Goal: Transaction & Acquisition: Purchase product/service

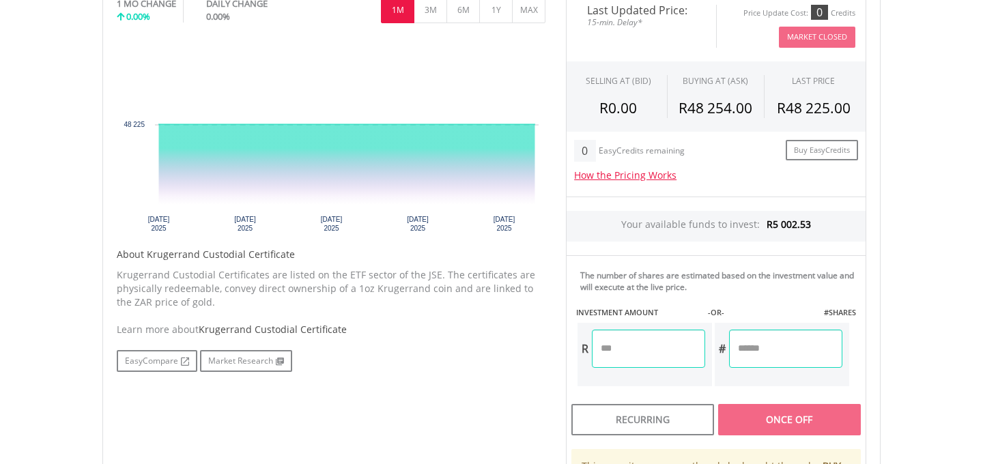
scroll to position [516, 0]
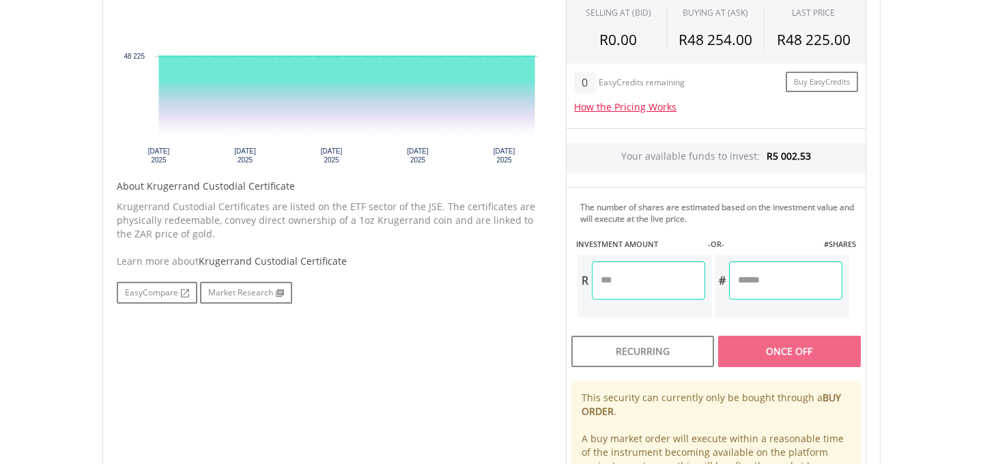
click at [627, 274] on input "number" at bounding box center [648, 281] width 113 height 38
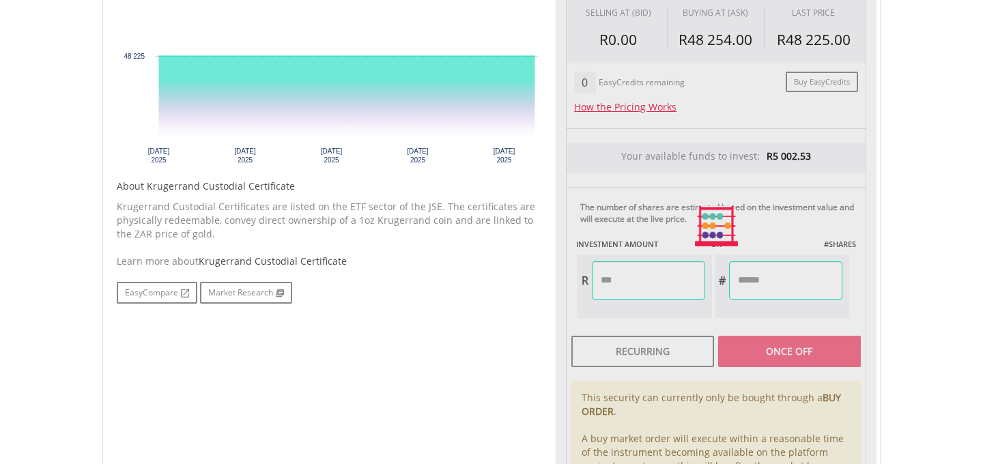
type input "*******"
type input "******"
click at [772, 357] on div "Last Updated Price: 15-min. Delay* Price Update Cost: 0 Credits Market Closed S…" at bounding box center [716, 226] width 321 height 608
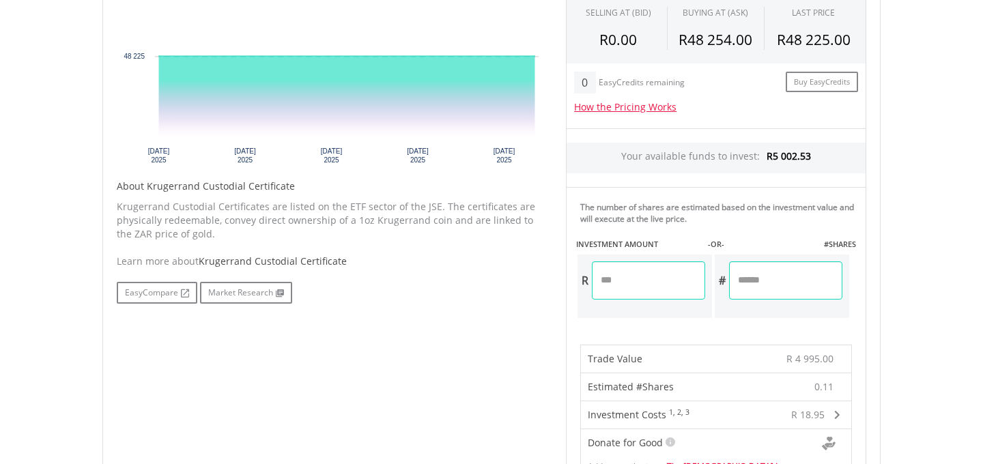
click at [617, 275] on input "*******" at bounding box center [648, 281] width 113 height 38
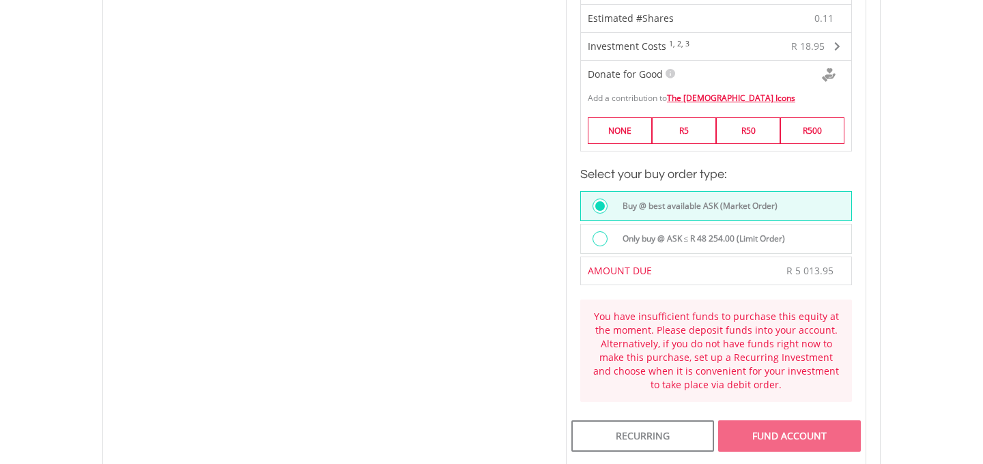
scroll to position [959, 0]
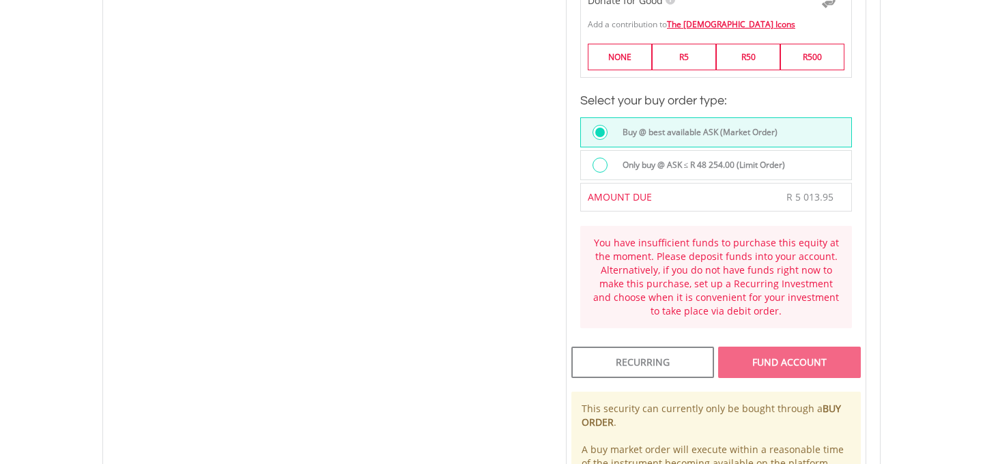
type input "*******"
click at [764, 359] on div "Last Updated Price: 15-min. Delay* Price Update Cost: 0 Credits Market Closed S…" at bounding box center [716, 10] width 321 height 1061
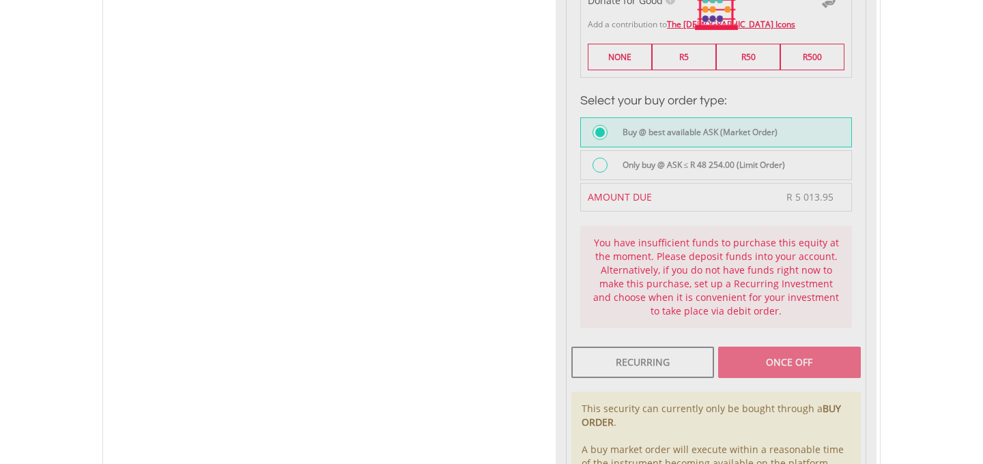
type input "******"
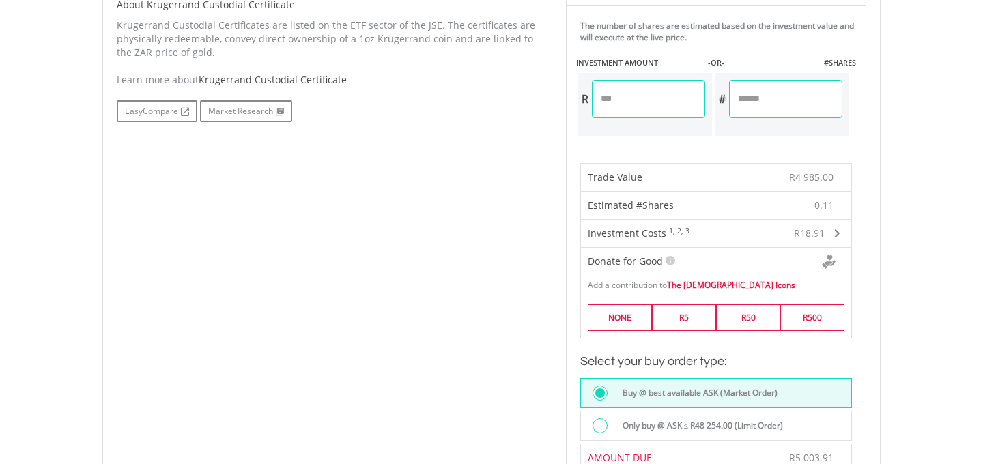
scroll to position [737, 0]
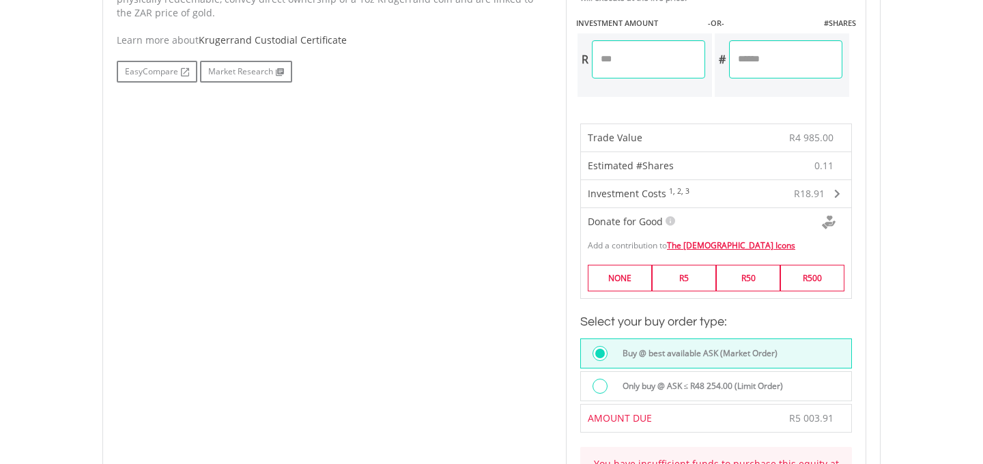
click at [696, 349] on label "Buy @ best available ASK (Market Order)" at bounding box center [696, 353] width 163 height 15
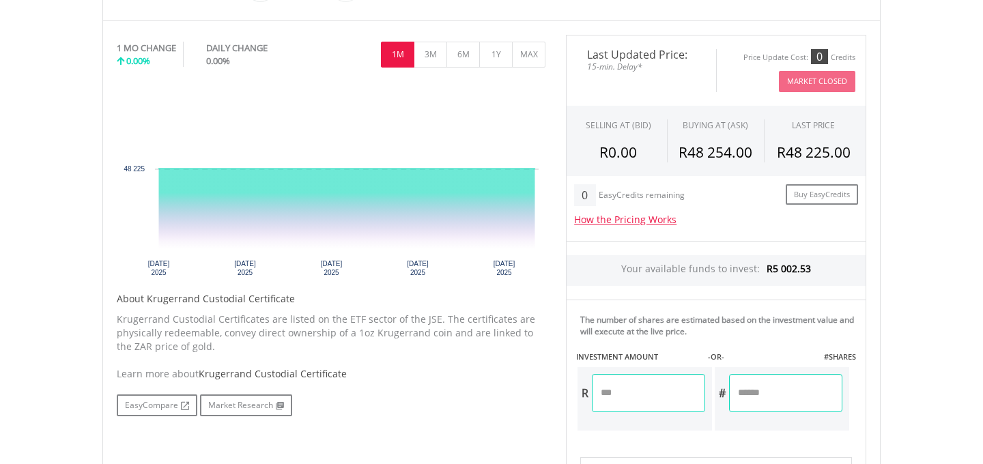
scroll to position [369, 0]
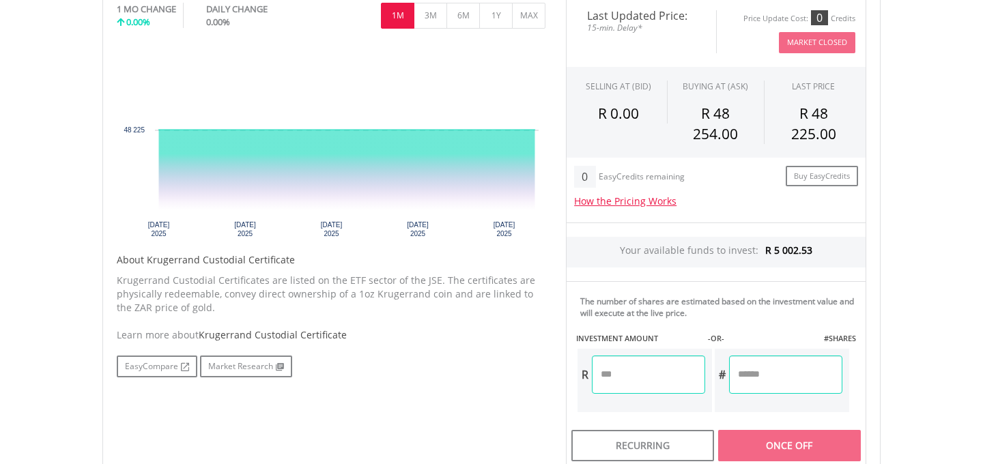
scroll to position [516, 0]
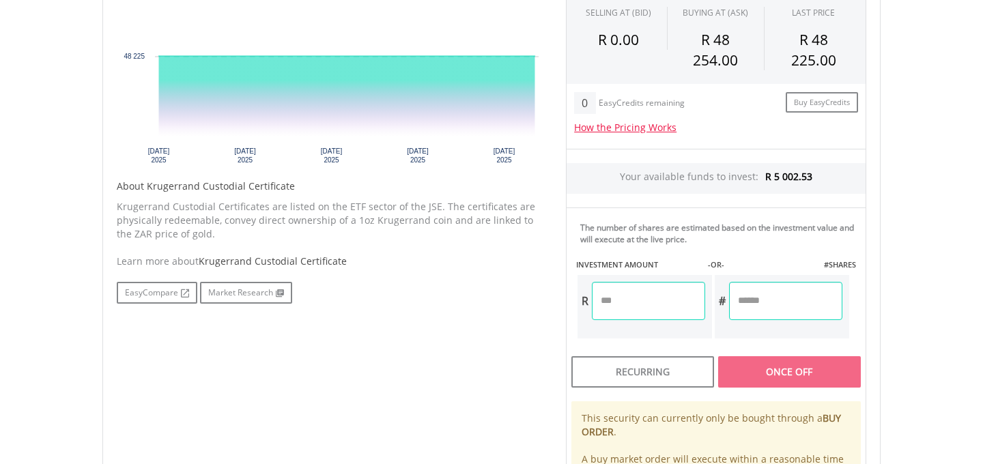
click at [627, 305] on input "number" at bounding box center [648, 301] width 113 height 38
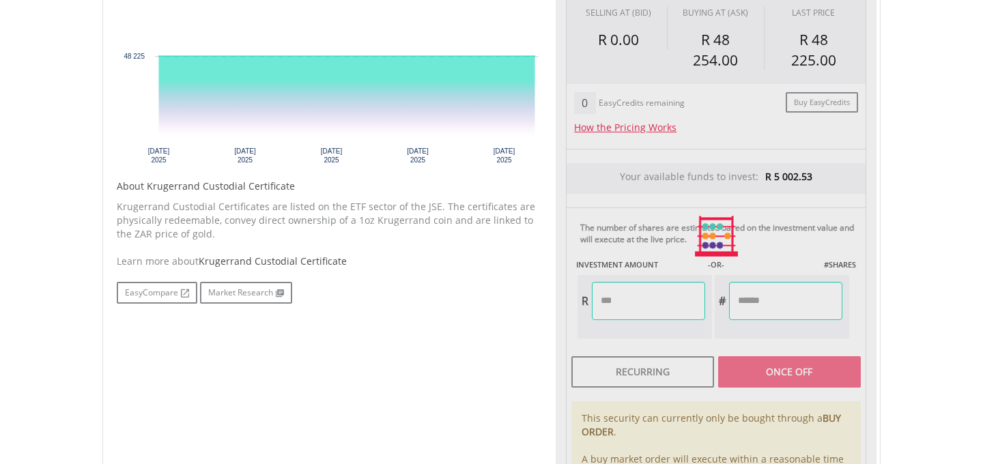
type input "*******"
type input "******"
click at [765, 372] on div "Last Updated Price: 15-min. Delay* Price Update Cost: 0 Credits Market Closed S…" at bounding box center [716, 236] width 321 height 628
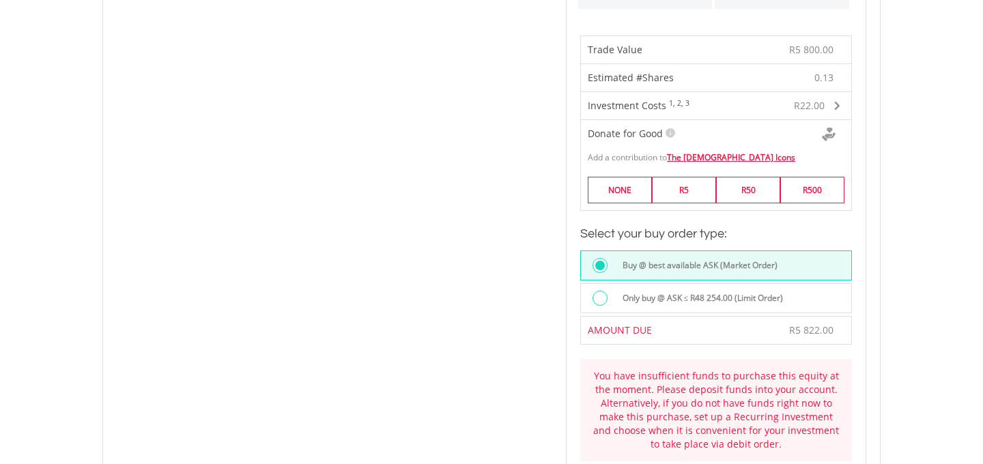
scroll to position [885, 0]
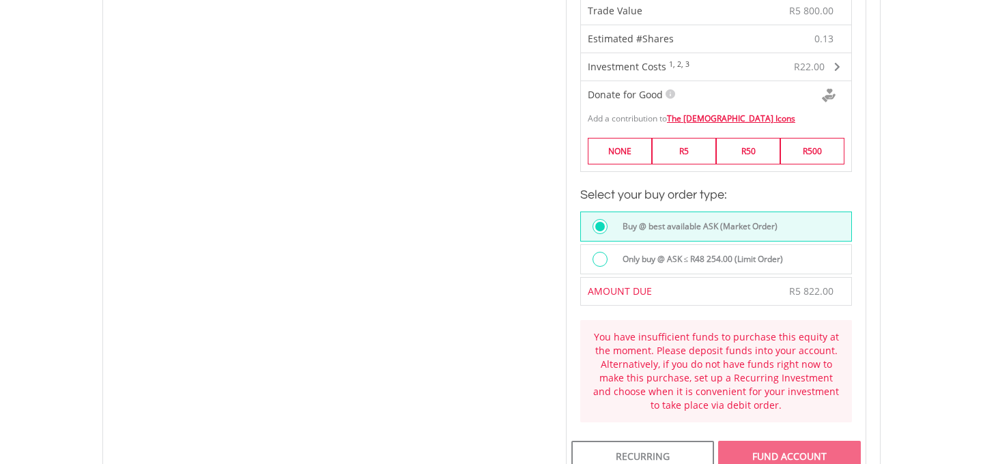
click at [635, 221] on label "Buy @ best available ASK (Market Order)" at bounding box center [696, 226] width 163 height 15
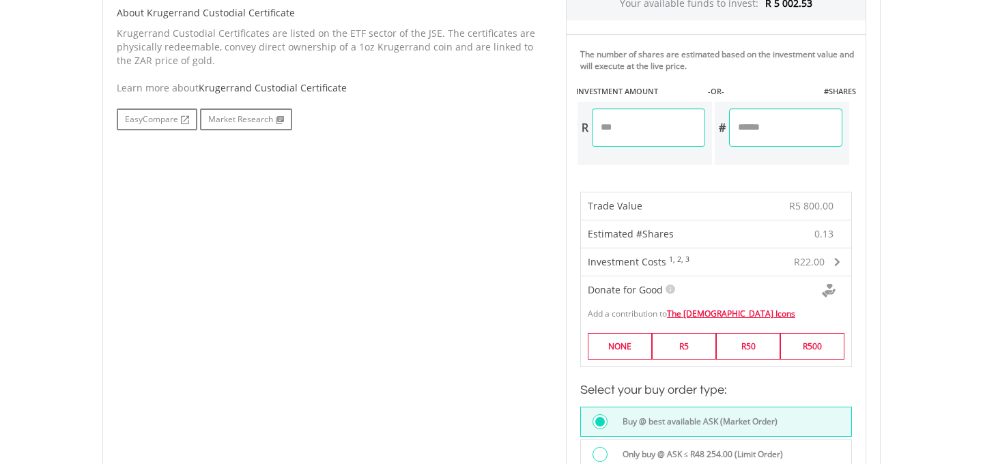
scroll to position [664, 0]
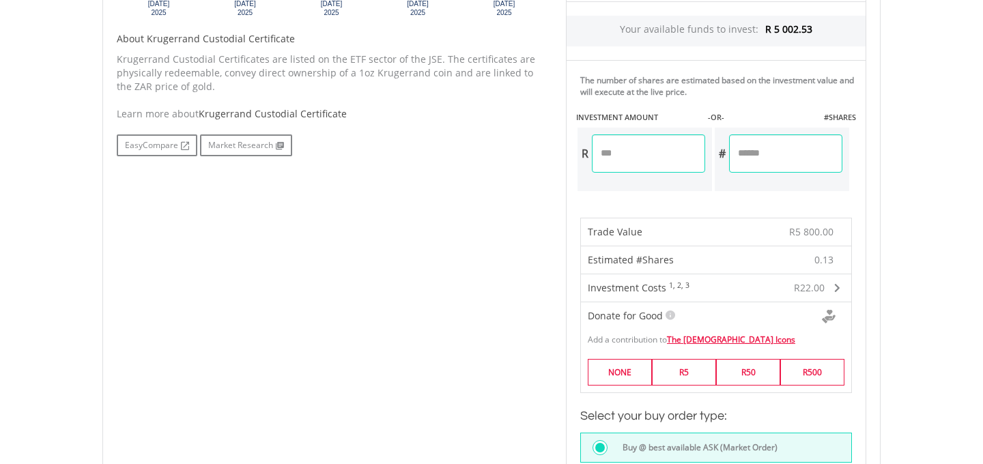
click at [805, 228] on span "R5 800.00" at bounding box center [811, 231] width 44 height 13
click at [803, 228] on span "R5 800.00" at bounding box center [811, 231] width 44 height 13
click at [808, 231] on span "R5 800.00" at bounding box center [811, 231] width 44 height 13
click at [828, 227] on span "R5 800.00" at bounding box center [811, 231] width 44 height 13
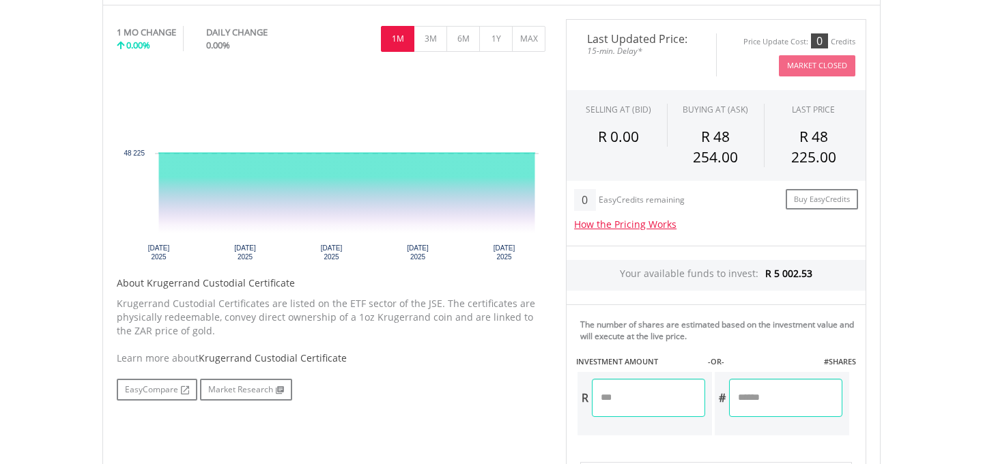
scroll to position [369, 0]
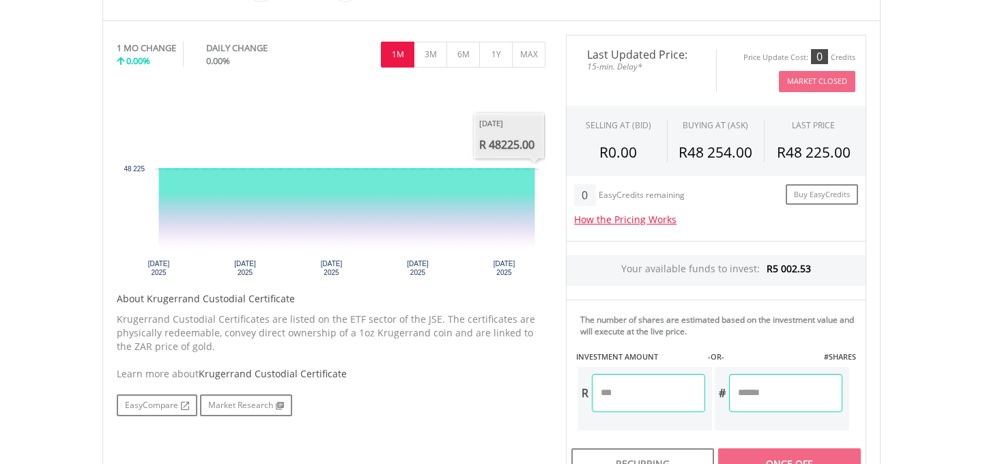
scroll to position [590, 0]
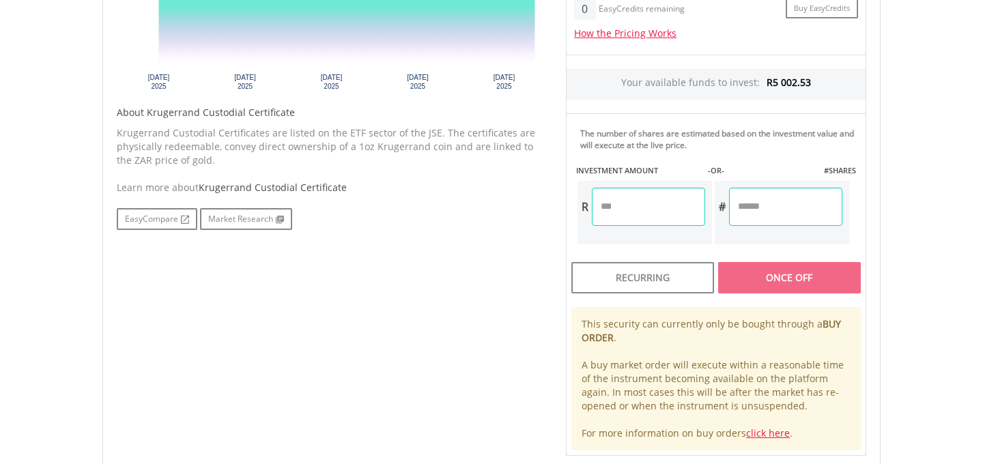
click at [628, 204] on input "number" at bounding box center [648, 207] width 113 height 38
click at [909, 246] on body "My Investments Invest Now New Listings Sell My Recurring Investments Pending Or…" at bounding box center [491, 65] width 983 height 1310
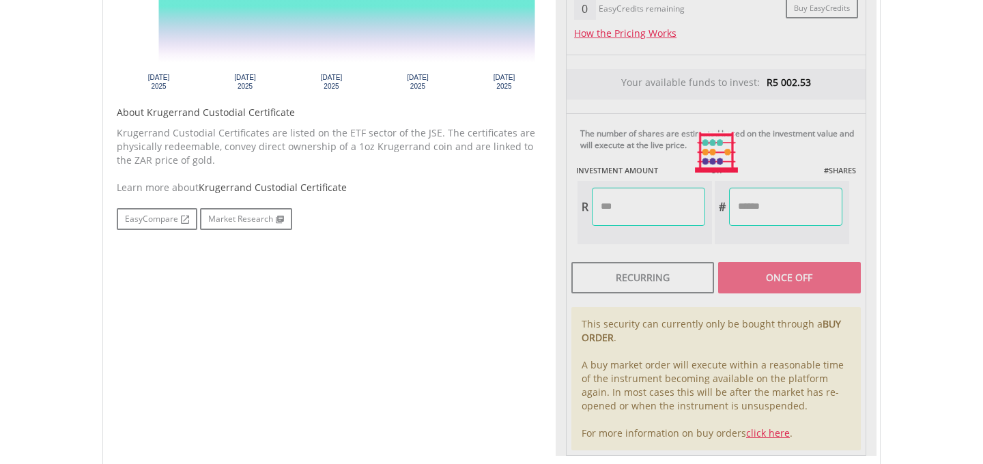
type input "*******"
type input "******"
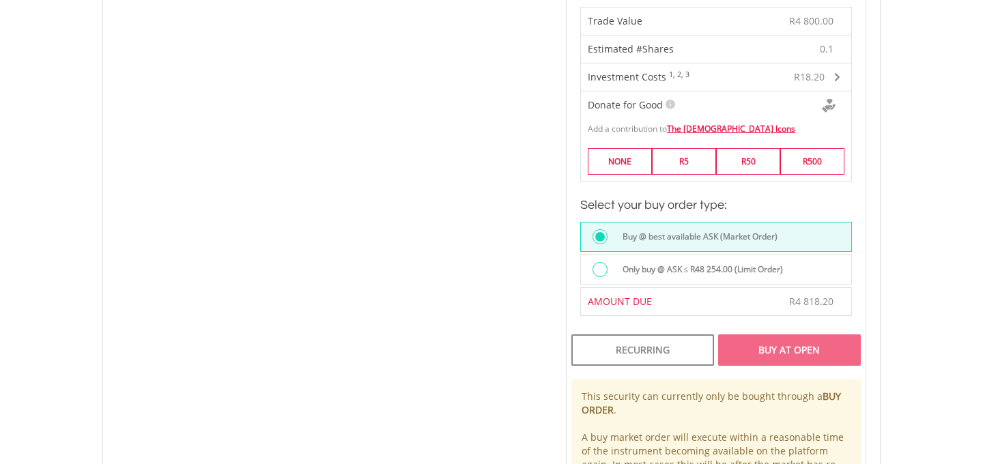
scroll to position [885, 0]
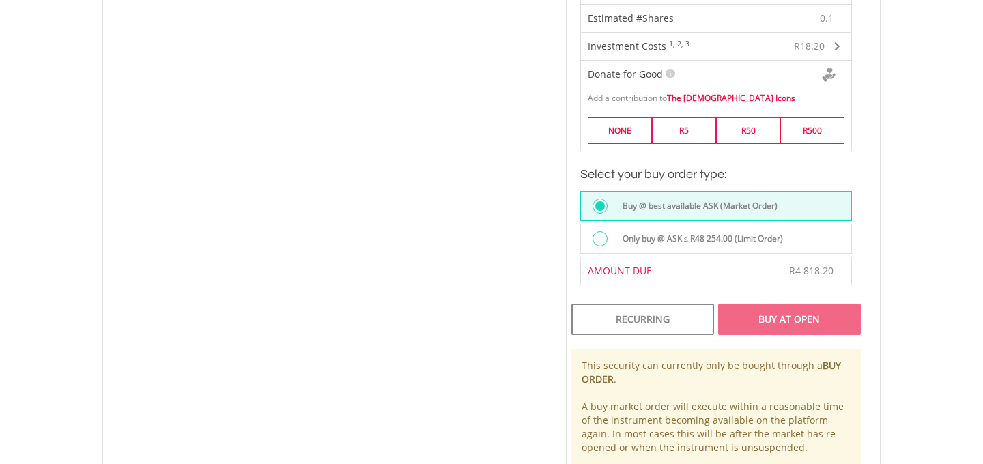
click at [598, 202] on div at bounding box center [600, 206] width 10 height 10
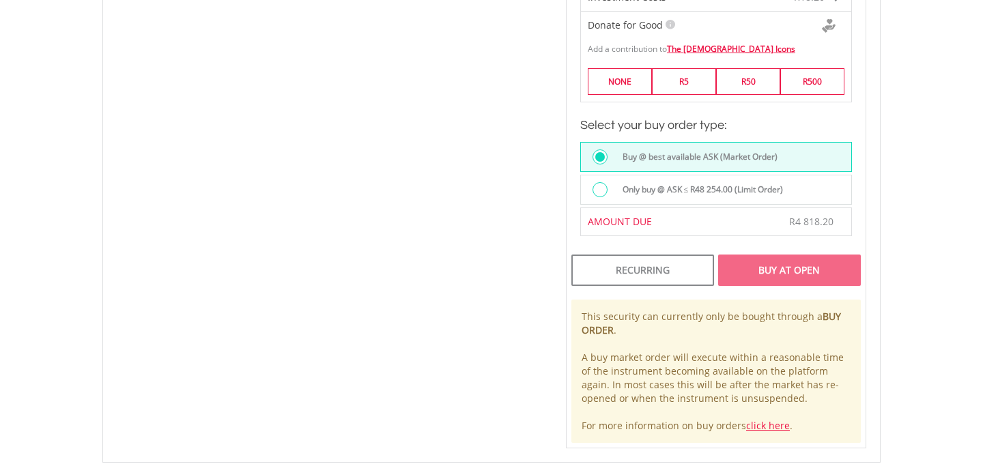
scroll to position [959, 0]
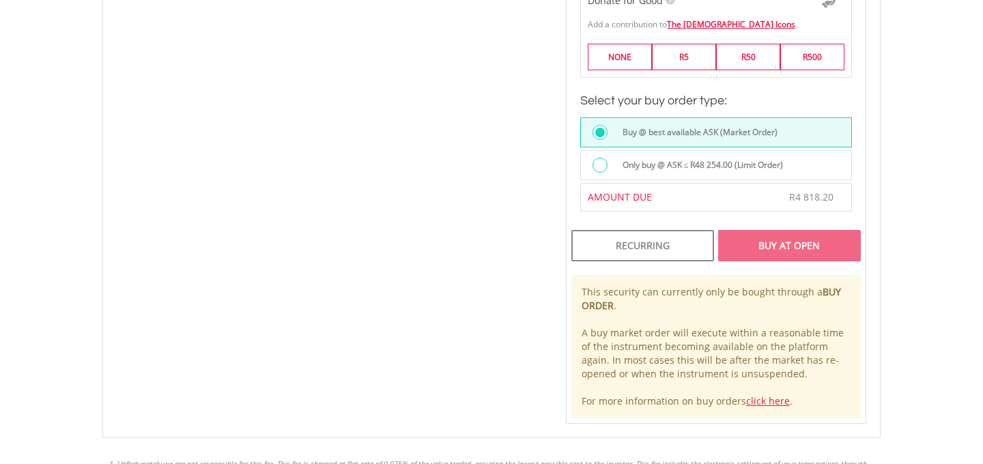
click at [770, 242] on div "Buy At Open" at bounding box center [789, 245] width 143 height 31
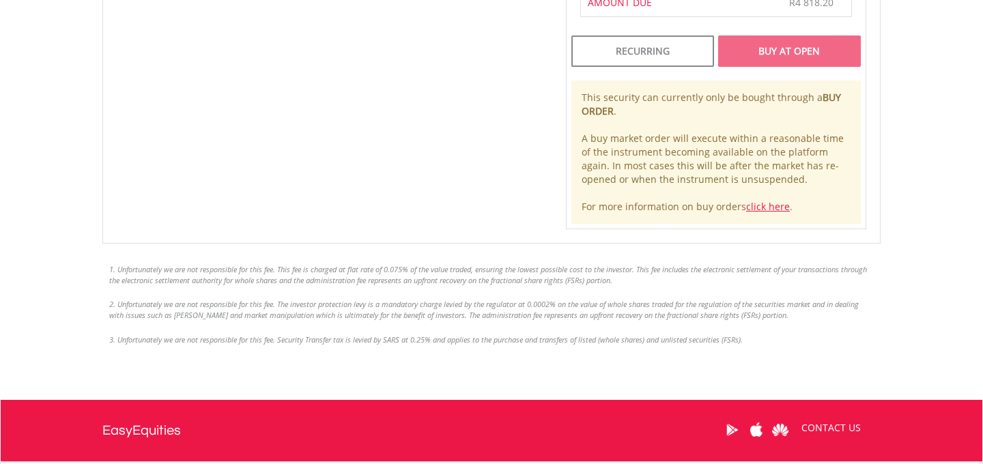
scroll to position [1180, 0]
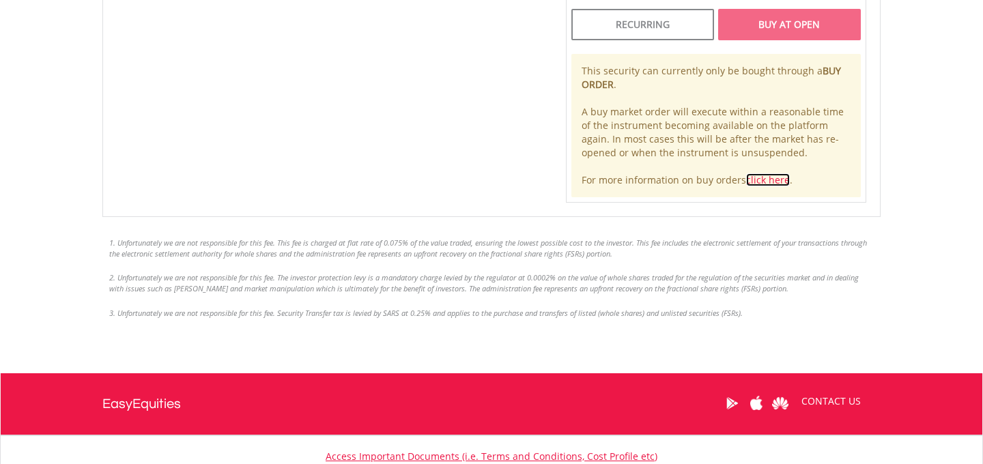
click at [763, 174] on link "click here" at bounding box center [768, 179] width 44 height 13
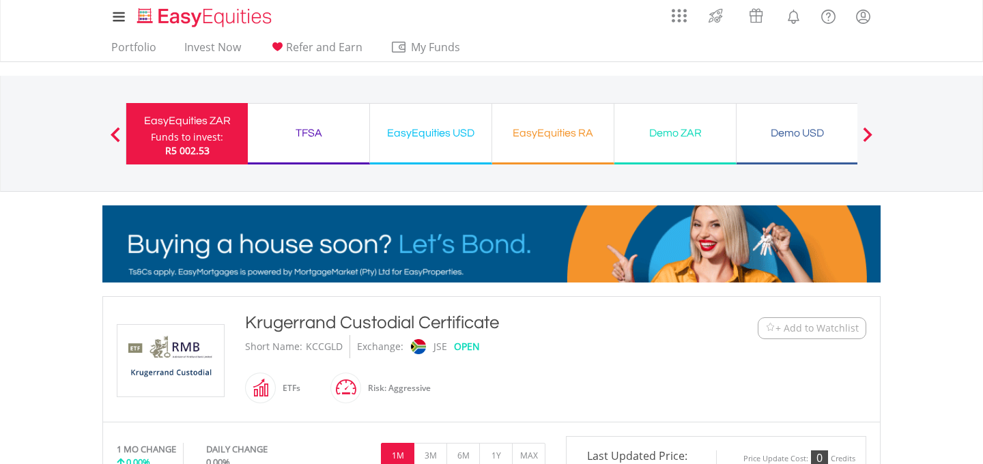
scroll to position [0, 0]
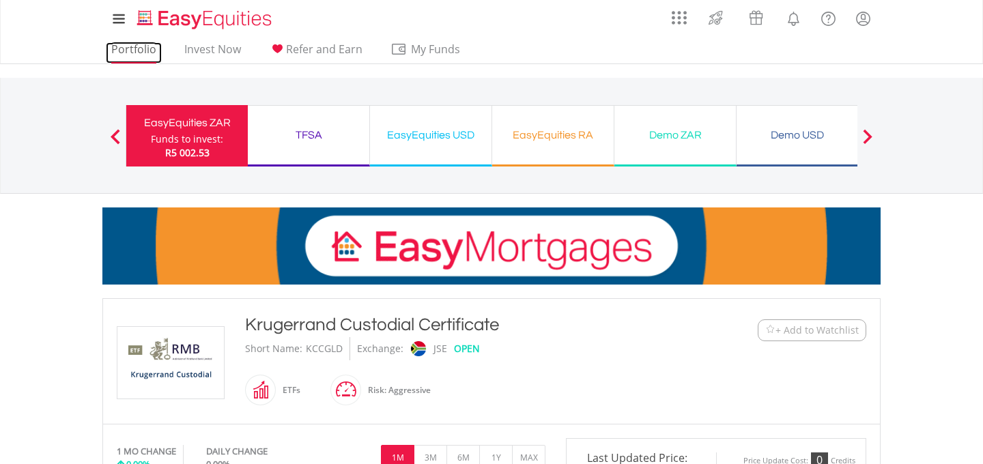
click at [121, 47] on link "Portfolio" at bounding box center [134, 52] width 56 height 21
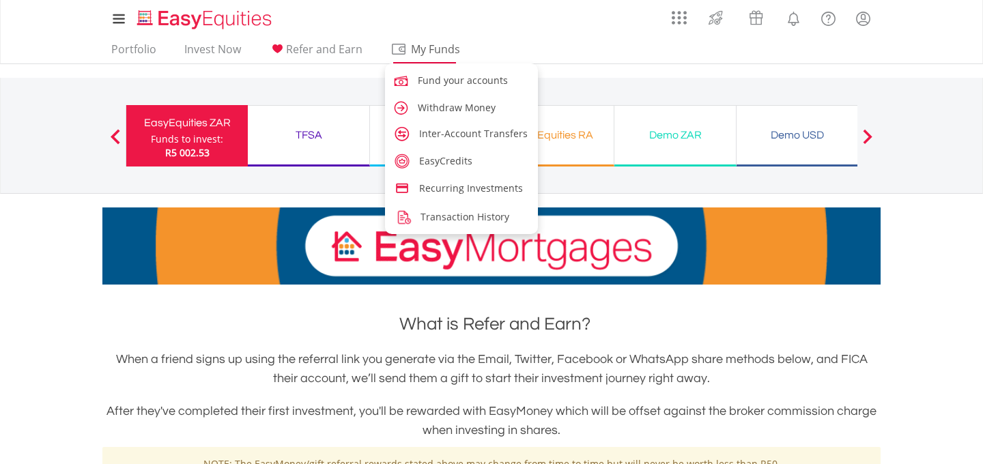
click at [438, 48] on span "My Funds" at bounding box center [435, 49] width 89 height 18
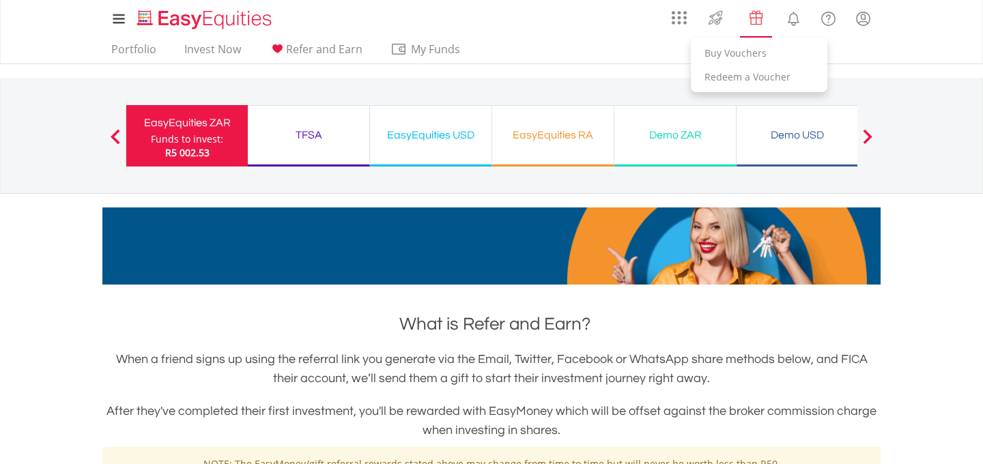
click at [757, 19] on img "Vouchers" at bounding box center [756, 18] width 23 height 22
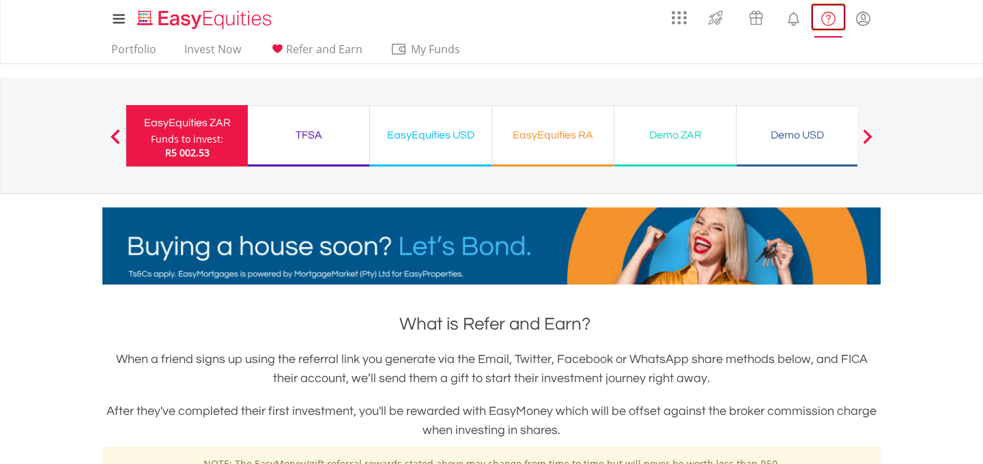
click at [825, 24] on lord-icon "FAQ's and Support" at bounding box center [828, 18] width 17 height 17
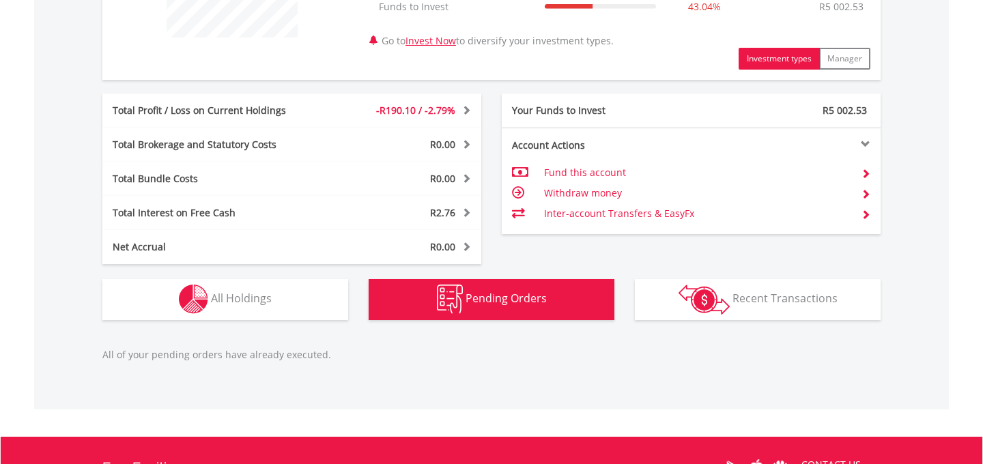
scroll to position [644, 0]
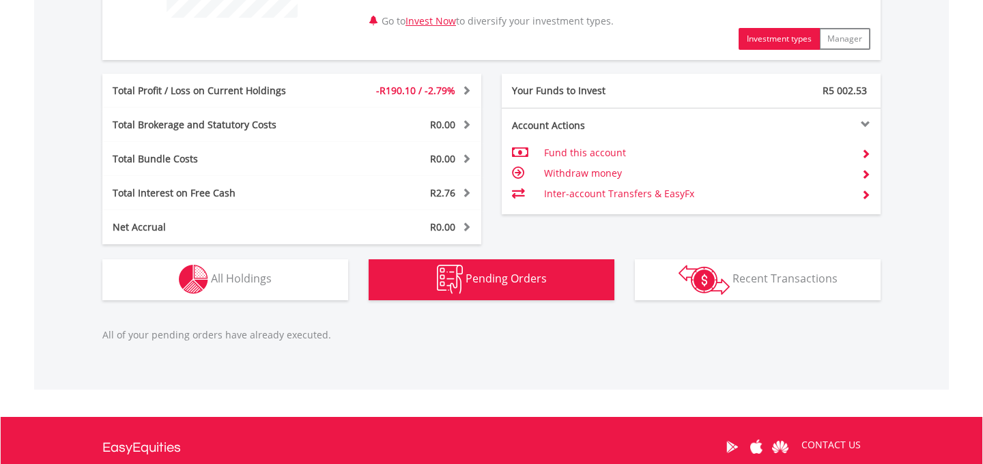
click at [507, 276] on span "Pending Orders" at bounding box center [506, 278] width 81 height 15
click at [452, 271] on img "button" at bounding box center [450, 279] width 26 height 29
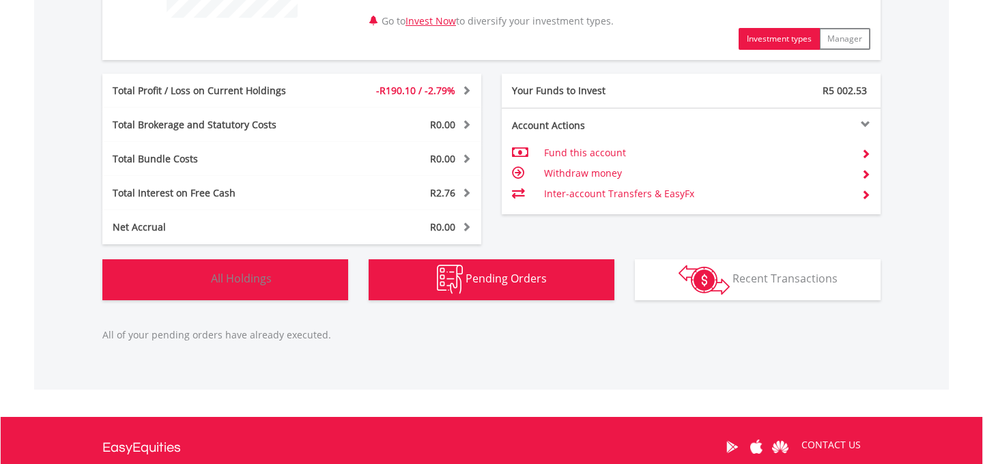
click at [192, 274] on img "button" at bounding box center [193, 279] width 29 height 29
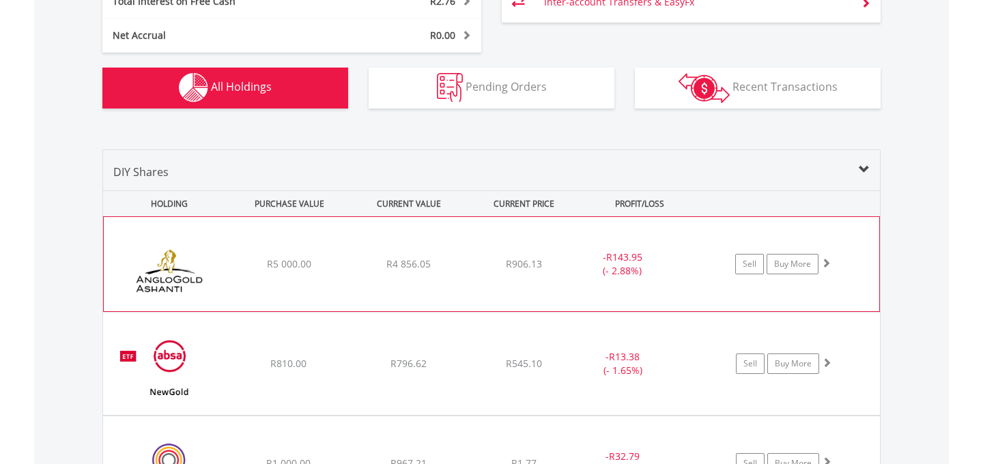
scroll to position [762, 0]
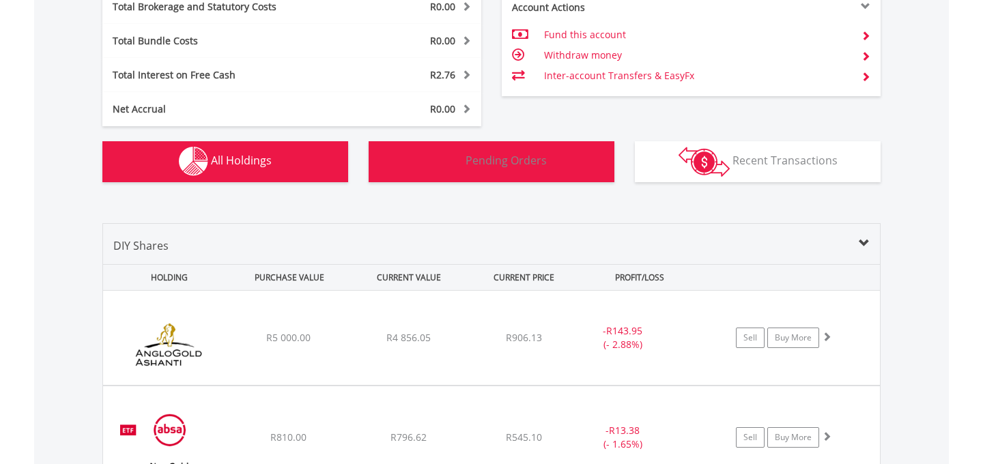
click at [463, 161] on img "button" at bounding box center [450, 161] width 26 height 29
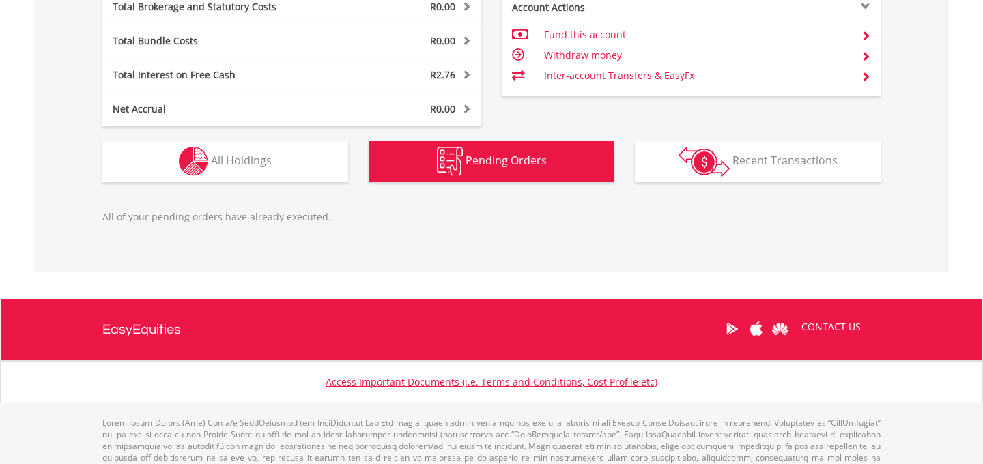
click at [454, 157] on img "button" at bounding box center [450, 161] width 26 height 29
